Goal: Book appointment/travel/reservation

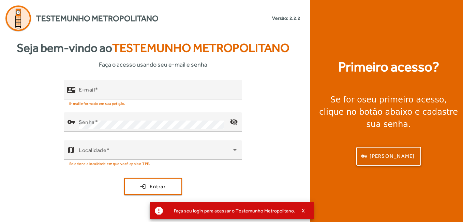
click at [372, 148] on span "button" at bounding box center [388, 156] width 63 height 16
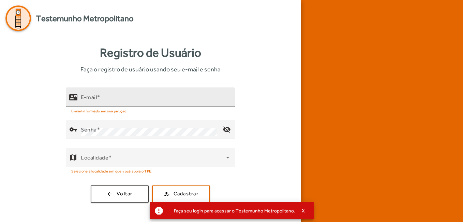
click at [161, 94] on div "E-mail" at bounding box center [155, 96] width 149 height 19
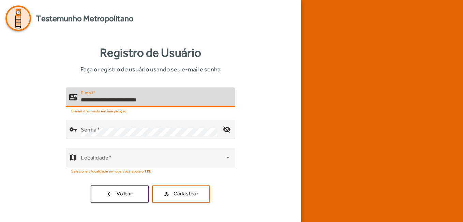
type input "**********"
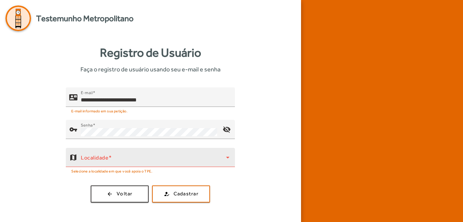
click at [213, 151] on div "Localidade" at bounding box center [155, 157] width 149 height 19
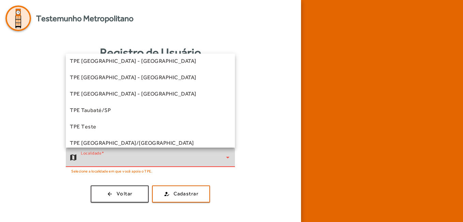
scroll to position [190, 0]
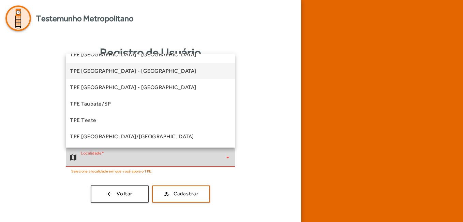
click at [136, 71] on span "TPE [GEOGRAPHIC_DATA] - [GEOGRAPHIC_DATA]" at bounding box center [133, 71] width 127 height 8
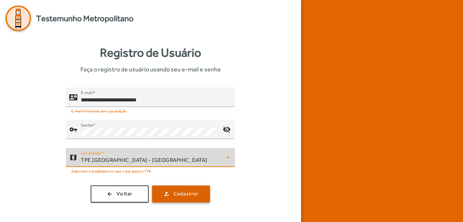
click at [167, 191] on span "submit" at bounding box center [181, 194] width 57 height 16
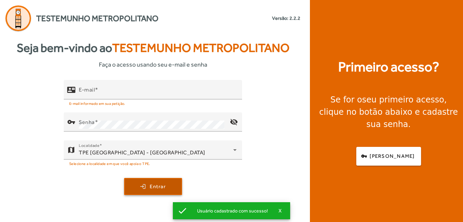
click at [155, 185] on span "Entrar" at bounding box center [158, 187] width 16 height 8
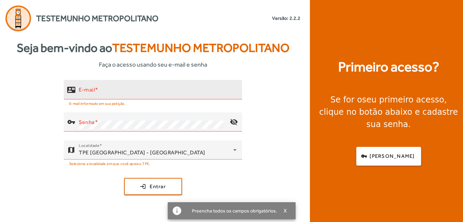
click at [133, 83] on div "E-mail" at bounding box center [158, 89] width 158 height 19
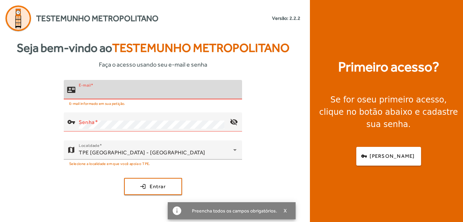
click at [131, 93] on input "E-mail" at bounding box center [158, 92] width 158 height 8
type input "**********"
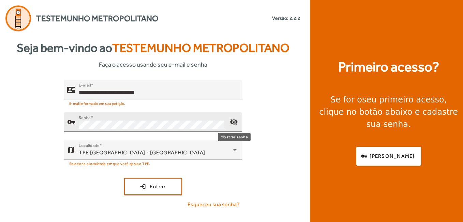
click at [235, 122] on mat-icon "visibility_off" at bounding box center [234, 122] width 16 height 16
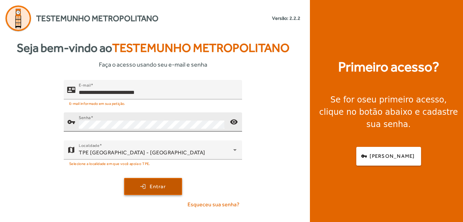
click at [176, 190] on span "submit" at bounding box center [153, 186] width 57 height 16
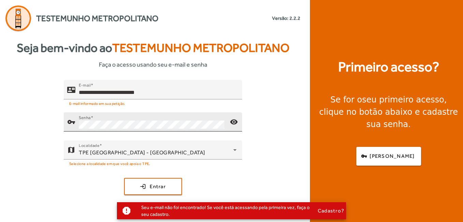
click at [175, 211] on div "Seu e-mail não foi encontrado! Se você está acessando pela primeira vez, faça o…" at bounding box center [227, 210] width 182 height 16
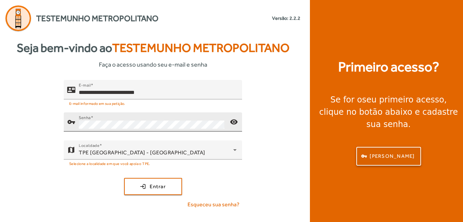
click at [401, 152] on span "[PERSON_NAME]" at bounding box center [392, 156] width 45 height 8
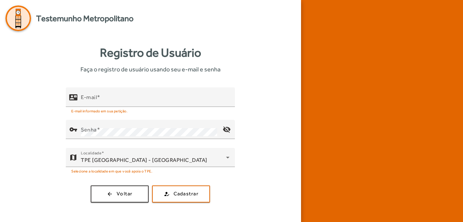
type input "**********"
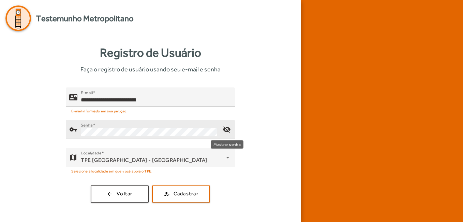
click at [231, 128] on mat-icon "visibility_off" at bounding box center [227, 129] width 16 height 16
drag, startPoint x: 22, startPoint y: 57, endPoint x: -1, endPoint y: 91, distance: 40.9
click at [0, 91] on html "**********" at bounding box center [231, 111] width 463 height 222
type input "**********"
click at [222, 128] on mat-icon "visibility_off" at bounding box center [227, 129] width 16 height 16
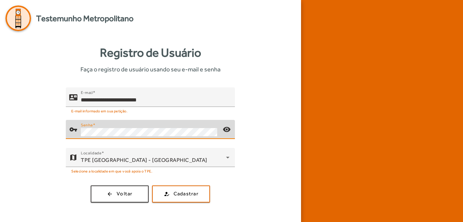
click at [42, 132] on div "**********" at bounding box center [150, 144] width 290 height 115
click at [39, 158] on div "**********" at bounding box center [150, 144] width 290 height 115
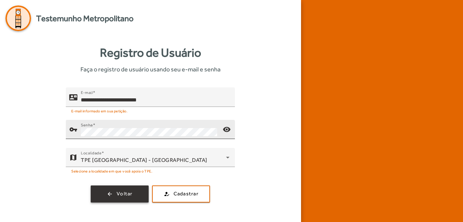
click at [129, 195] on span "Voltar" at bounding box center [125, 194] width 16 height 8
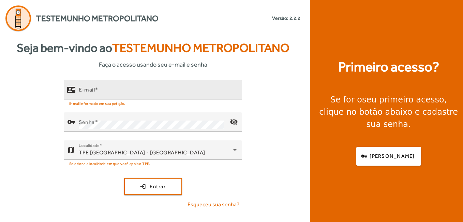
click at [124, 92] on input "E-mail" at bounding box center [158, 92] width 158 height 8
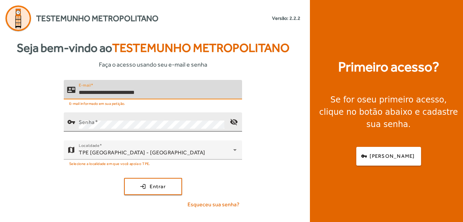
type input "**********"
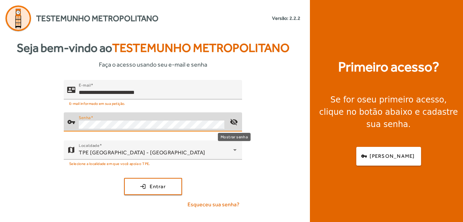
click at [227, 121] on mat-icon "visibility_off" at bounding box center [234, 122] width 16 height 16
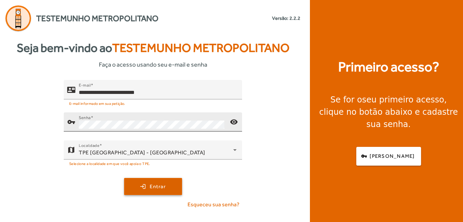
click at [156, 178] on span "submit" at bounding box center [153, 186] width 57 height 16
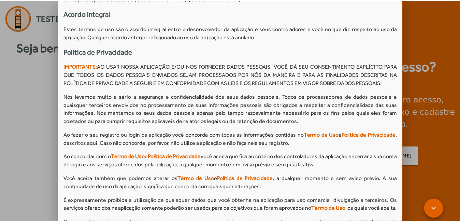
scroll to position [676, 0]
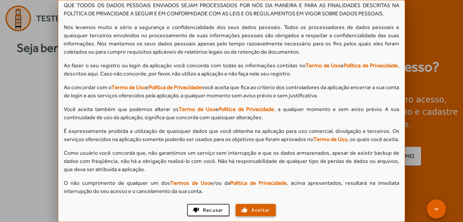
click at [251, 211] on span "Aceitar" at bounding box center [260, 210] width 19 height 8
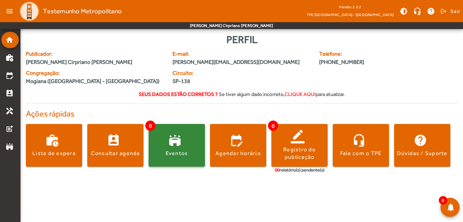
click at [179, 147] on span at bounding box center [177, 145] width 56 height 16
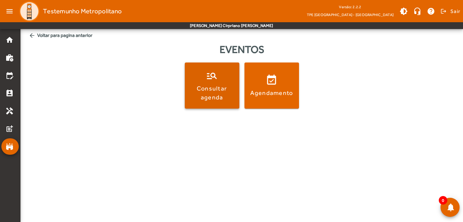
click at [220, 86] on div "Consultar agenda" at bounding box center [212, 92] width 52 height 17
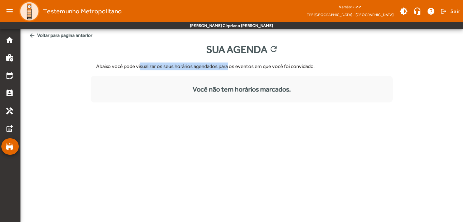
drag, startPoint x: 151, startPoint y: 69, endPoint x: 239, endPoint y: 72, distance: 88.1
click at [239, 72] on div "Abaixo você pode visualizar os seus horários agendados para os eventos em que v…" at bounding box center [242, 66] width 302 height 19
drag, startPoint x: 239, startPoint y: 72, endPoint x: 268, endPoint y: 72, distance: 28.7
click at [268, 72] on div "Abaixo você pode visualizar os seus horários agendados para os eventos em que v…" at bounding box center [242, 66] width 302 height 19
click at [48, 38] on span "arrow_back Voltar para pagina anterior" at bounding box center [242, 35] width 432 height 13
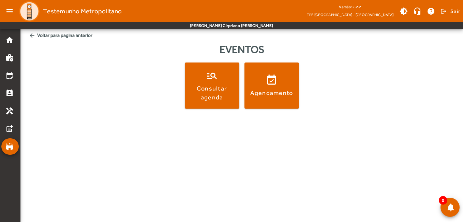
click at [51, 34] on span "arrow_back Voltar para pagina anterior" at bounding box center [242, 35] width 432 height 13
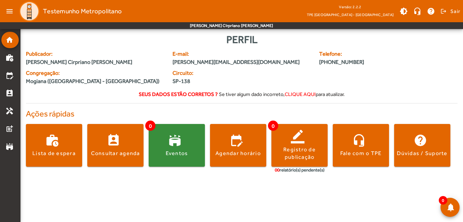
click at [296, 95] on span "clique aqui" at bounding box center [300, 94] width 31 height 6
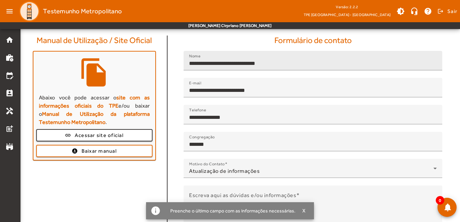
scroll to position [21, 0]
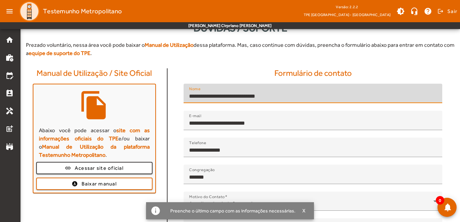
click at [242, 95] on input "**********" at bounding box center [313, 96] width 248 height 8
click at [231, 97] on input "**********" at bounding box center [313, 96] width 248 height 8
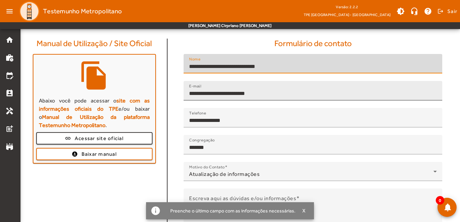
scroll to position [96, 0]
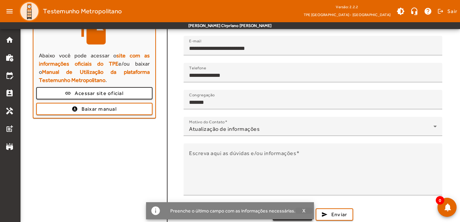
click at [302, 212] on span "Limpar" at bounding box center [297, 215] width 18 height 8
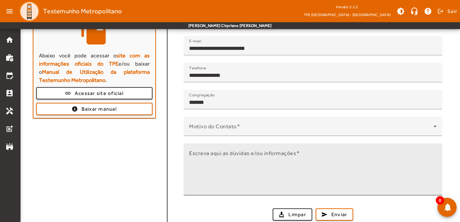
click at [248, 150] on mat-label "Escreva aqui as dúvidas e/ou informações" at bounding box center [242, 152] width 107 height 6
click at [248, 152] on textarea "Escreva aqui as dúvidas e/ou informações" at bounding box center [313, 172] width 248 height 41
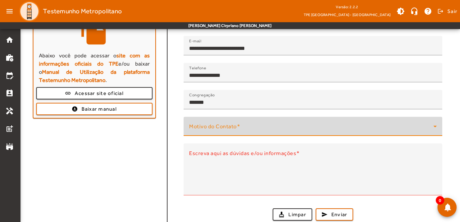
click at [257, 128] on span at bounding box center [311, 129] width 244 height 8
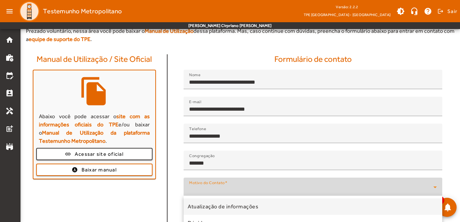
scroll to position [36, 0]
click at [87, 149] on div at bounding box center [230, 111] width 460 height 222
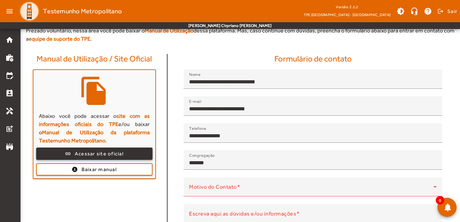
click at [87, 152] on span "Acessar site oficial" at bounding box center [99, 154] width 49 height 8
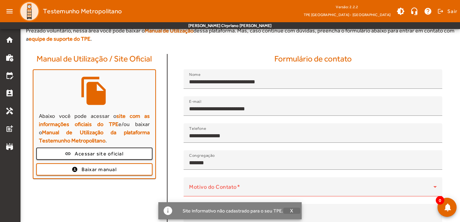
click at [293, 210] on span "button" at bounding box center [291, 210] width 17 height 16
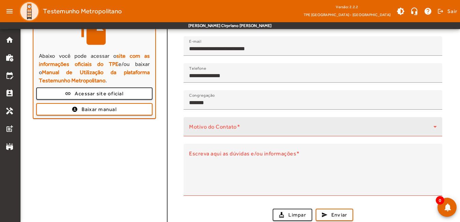
scroll to position [96, 0]
click at [256, 122] on div "Motivo do Contato" at bounding box center [313, 126] width 248 height 19
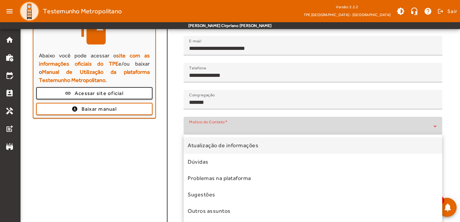
click at [150, 195] on div at bounding box center [230, 111] width 460 height 222
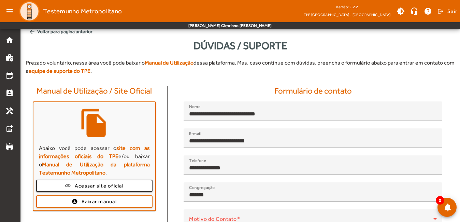
scroll to position [0, 0]
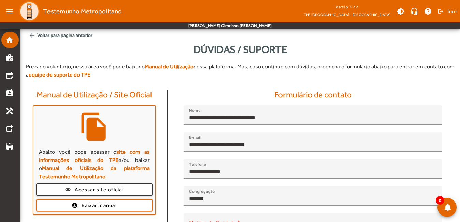
click at [14, 41] on link "home" at bounding box center [11, 40] width 13 height 8
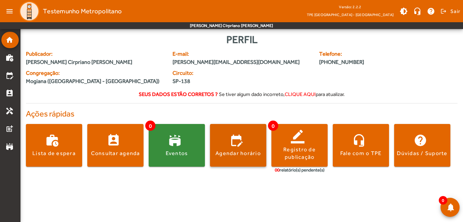
click at [243, 148] on span at bounding box center [238, 145] width 56 height 16
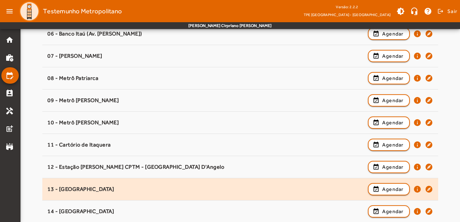
scroll to position [225, 0]
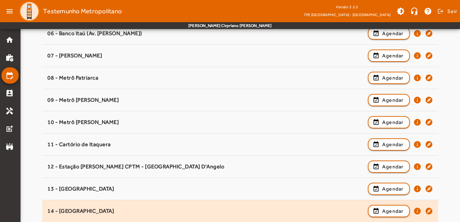
click at [226, 207] on div "14 - [GEOGRAPHIC_DATA]" at bounding box center [205, 210] width 317 height 7
click at [389, 207] on span "Agendar" at bounding box center [392, 211] width 21 height 8
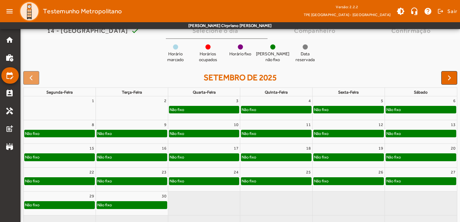
scroll to position [68, 0]
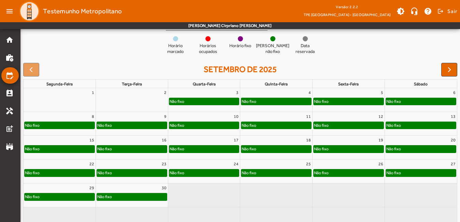
click at [400, 151] on div "Não fixo" at bounding box center [393, 148] width 15 height 7
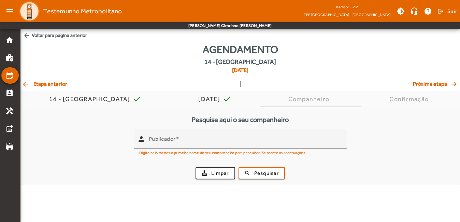
scroll to position [0, 0]
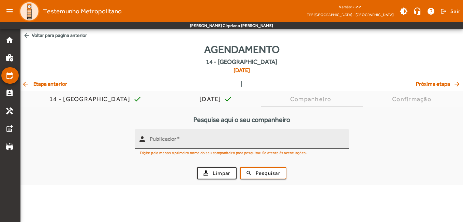
click at [216, 140] on input "Publicador" at bounding box center [247, 142] width 194 height 8
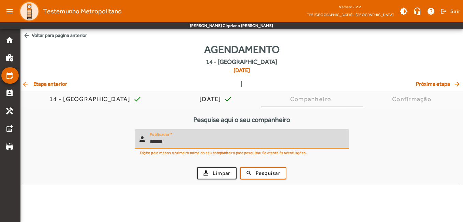
type input "******"
click at [240, 167] on button "search Pesquisar" at bounding box center [263, 173] width 46 height 12
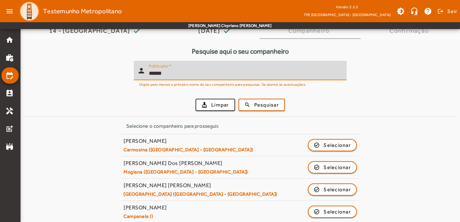
scroll to position [102, 0]
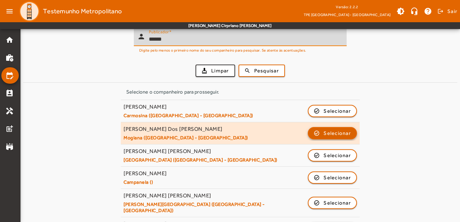
click at [328, 134] on span "Selecionar" at bounding box center [336, 133] width 27 height 8
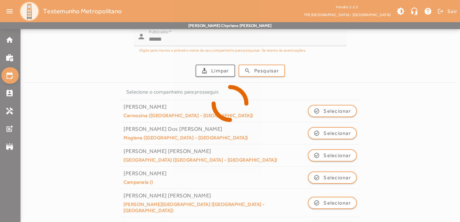
scroll to position [0, 0]
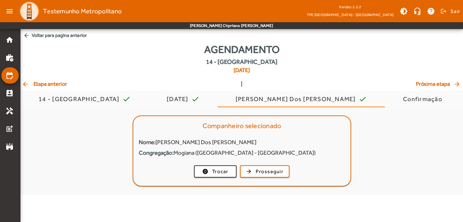
drag, startPoint x: 95, startPoint y: 142, endPoint x: 165, endPoint y: 149, distance: 71.0
click at [38, 85] on span "arrow_back Etapa anterior" at bounding box center [44, 84] width 45 height 8
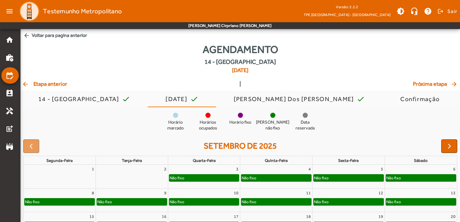
scroll to position [34, 0]
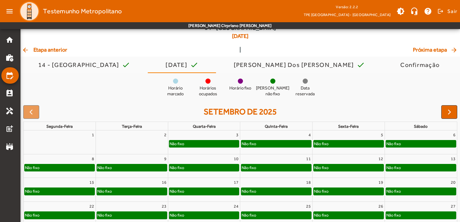
click at [28, 50] on mat-icon "arrow_back" at bounding box center [26, 49] width 8 height 7
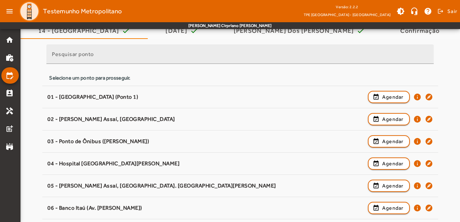
scroll to position [102, 0]
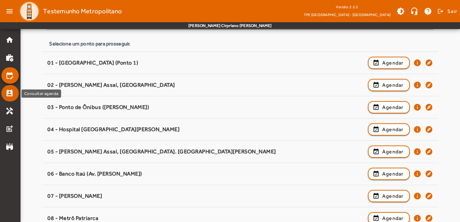
click at [13, 95] on mat-icon "perm_contact_calendar" at bounding box center [9, 93] width 8 height 8
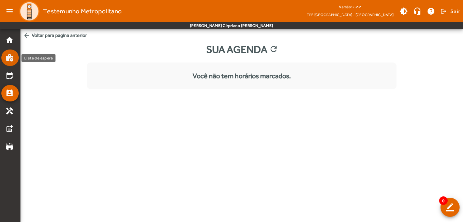
click at [8, 63] on mat-list-item "work_history" at bounding box center [9, 57] width 17 height 16
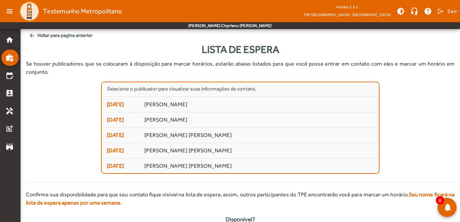
click at [439, 221] on html "menu Testemunho Metropolitano Versão: 2.2.2 TPE [GEOGRAPHIC_DATA] - [GEOGRAPHIC…" at bounding box center [230, 111] width 460 height 222
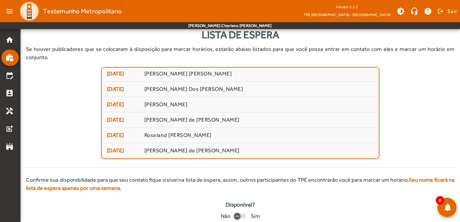
scroll to position [23, 0]
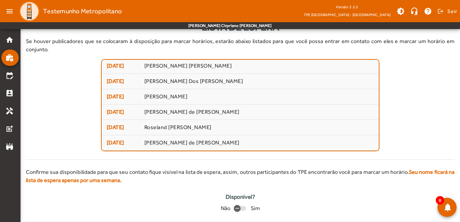
drag, startPoint x: 136, startPoint y: 149, endPoint x: 174, endPoint y: 152, distance: 38.0
click at [6, 147] on mat-icon "stadium" at bounding box center [9, 146] width 8 height 8
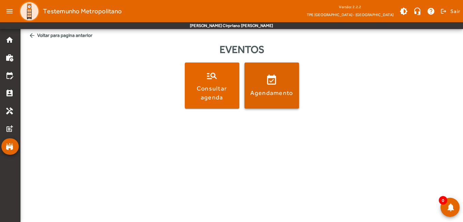
click at [255, 105] on span at bounding box center [272, 85] width 55 height 46
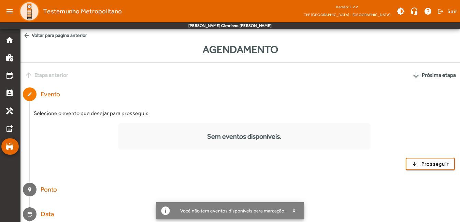
click at [30, 40] on span "arrow_back Voltar para pagina anterior" at bounding box center [239, 35] width 439 height 13
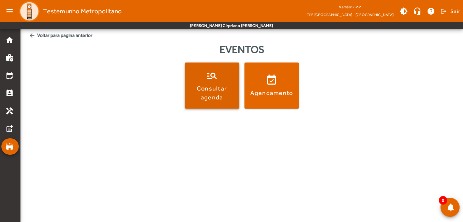
click at [218, 100] on div "Consultar agenda" at bounding box center [212, 92] width 52 height 17
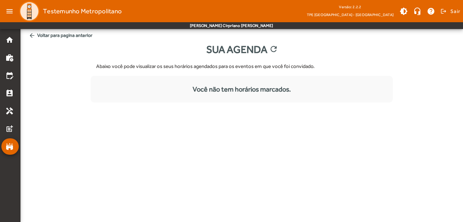
click at [29, 35] on mat-icon "arrow_back" at bounding box center [32, 35] width 7 height 7
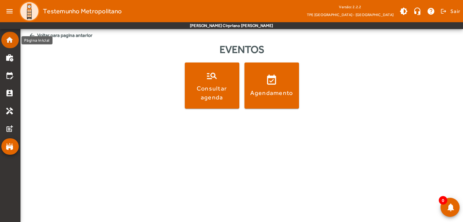
click at [12, 41] on mat-icon "home" at bounding box center [9, 40] width 8 height 8
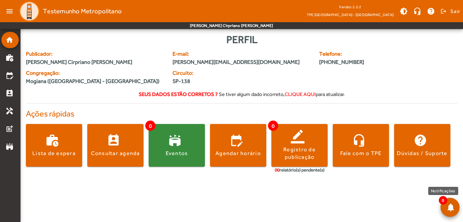
click at [450, 210] on span at bounding box center [450, 207] width 16 height 16
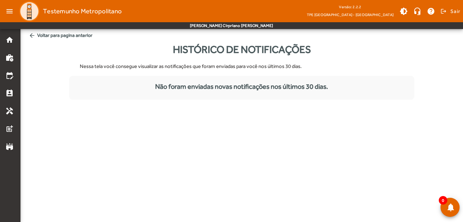
click at [243, 100] on body "menu Testemunho Metropolitano Versão: 2.2.2 TPE [GEOGRAPHIC_DATA] - [GEOGRAPHIC…" at bounding box center [231, 111] width 463 height 222
click at [8, 42] on mat-icon "home" at bounding box center [9, 40] width 8 height 8
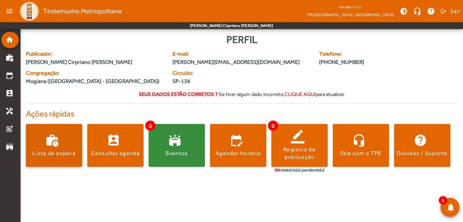
click at [67, 153] on div "Lista de espera" at bounding box center [53, 153] width 43 height 8
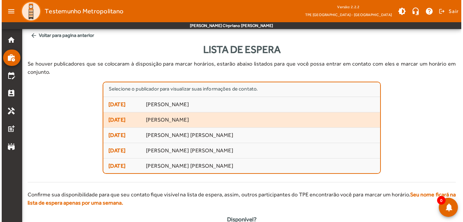
scroll to position [34, 0]
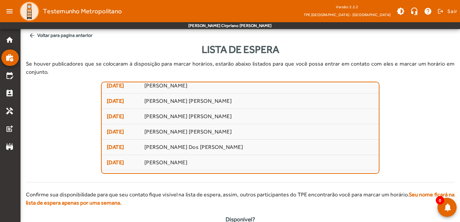
click at [29, 33] on mat-icon "arrow_back" at bounding box center [32, 35] width 7 height 7
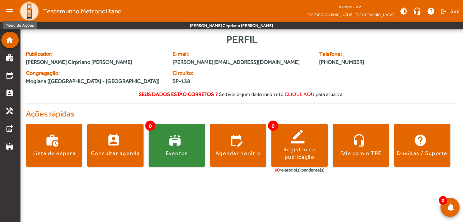
click at [11, 14] on mat-icon "menu" at bounding box center [10, 11] width 14 height 14
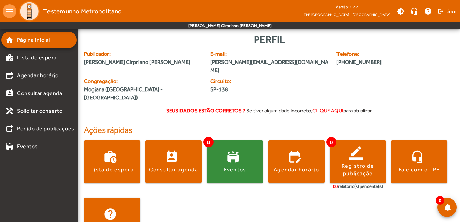
click at [10, 13] on mat-icon "menu" at bounding box center [10, 11] width 14 height 14
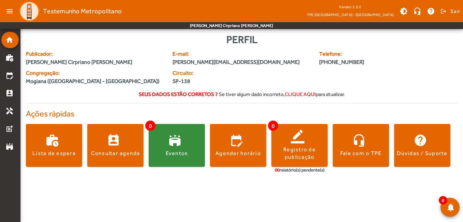
click at [310, 68] on div "E-mail: [PERSON_NAME][EMAIL_ADDRESS][DOMAIN_NAME]" at bounding box center [242, 59] width 147 height 19
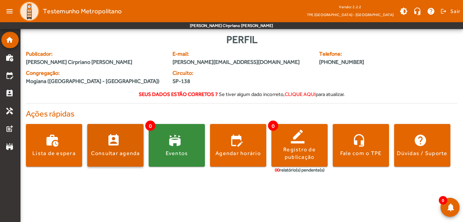
click at [122, 145] on span at bounding box center [115, 145] width 56 height 16
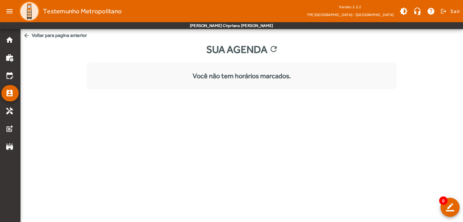
click at [27, 33] on mat-icon "arrow_back" at bounding box center [26, 35] width 7 height 7
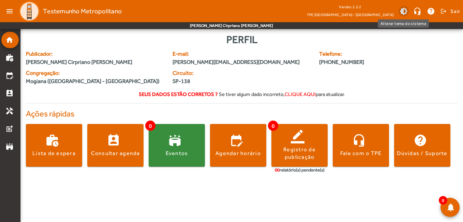
click at [404, 10] on span at bounding box center [404, 11] width 16 height 16
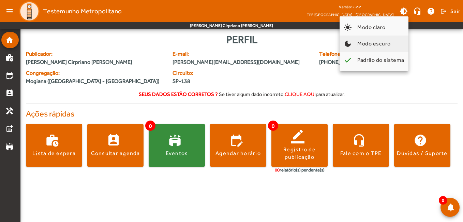
click at [389, 51] on button "dark_mode Modo escuro" at bounding box center [374, 43] width 69 height 16
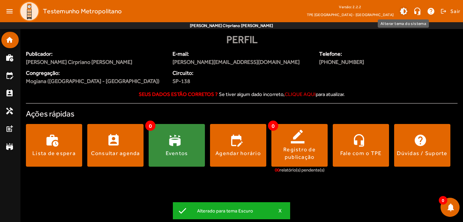
click at [402, 12] on span at bounding box center [404, 11] width 16 height 16
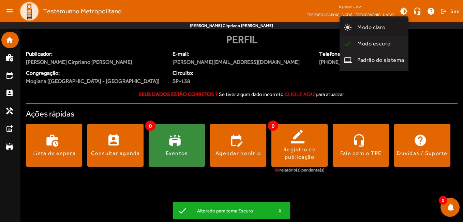
click at [385, 28] on span "Modo claro" at bounding box center [372, 27] width 28 height 6
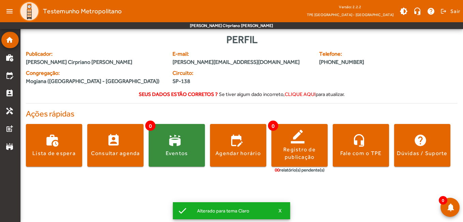
click at [396, 13] on div "Versão: 2.2.2 TPE [GEOGRAPHIC_DATA] - [GEOGRAPHIC_DATA] brightness_medium heads…" at bounding box center [384, 11] width 154 height 14
click at [402, 10] on span at bounding box center [404, 11] width 16 height 16
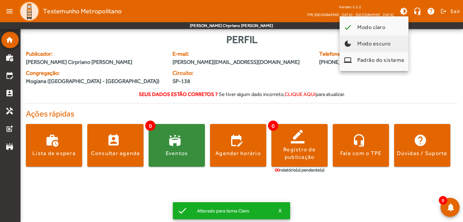
click at [386, 40] on span "Modo escuro" at bounding box center [374, 43] width 33 height 6
